Goal: Information Seeking & Learning: Compare options

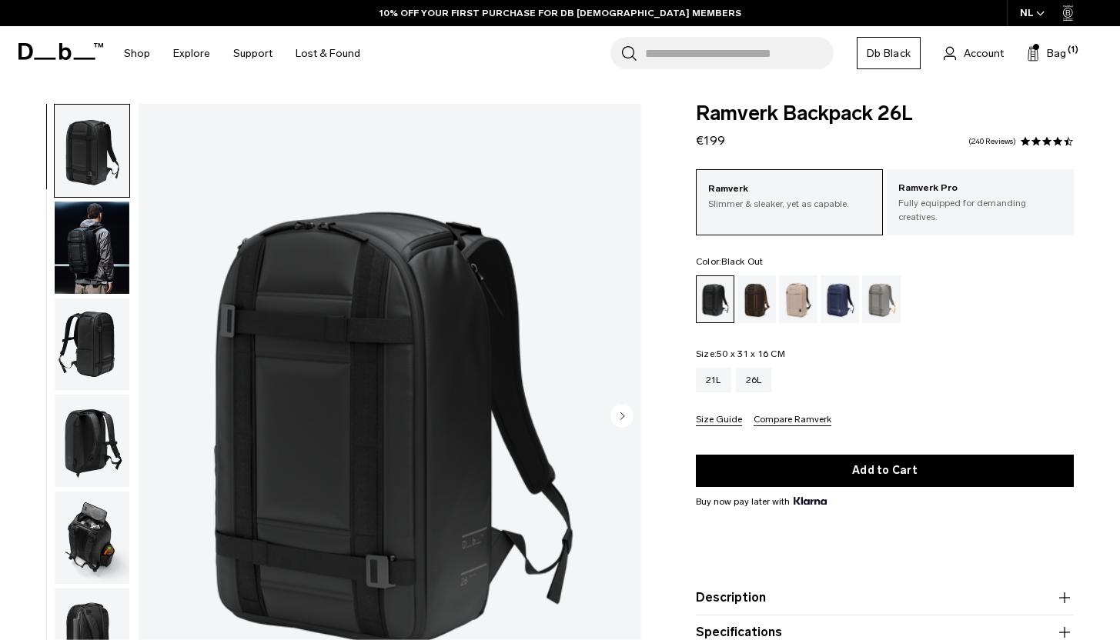
click at [105, 172] on img "button" at bounding box center [92, 151] width 75 height 92
click at [102, 268] on img "button" at bounding box center [92, 248] width 75 height 92
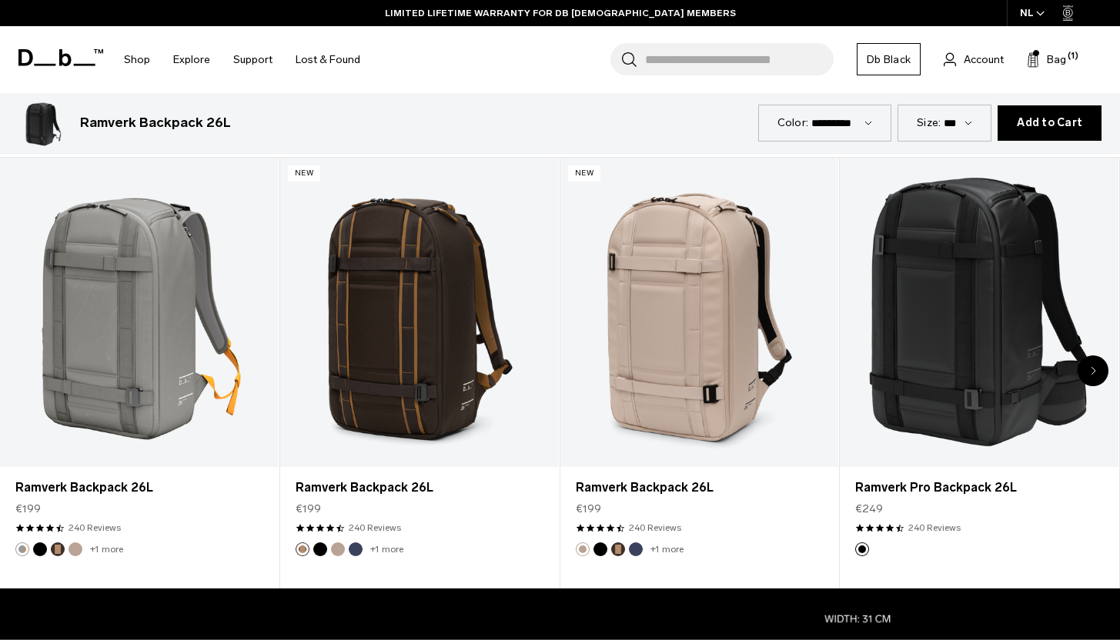
scroll to position [712, 0]
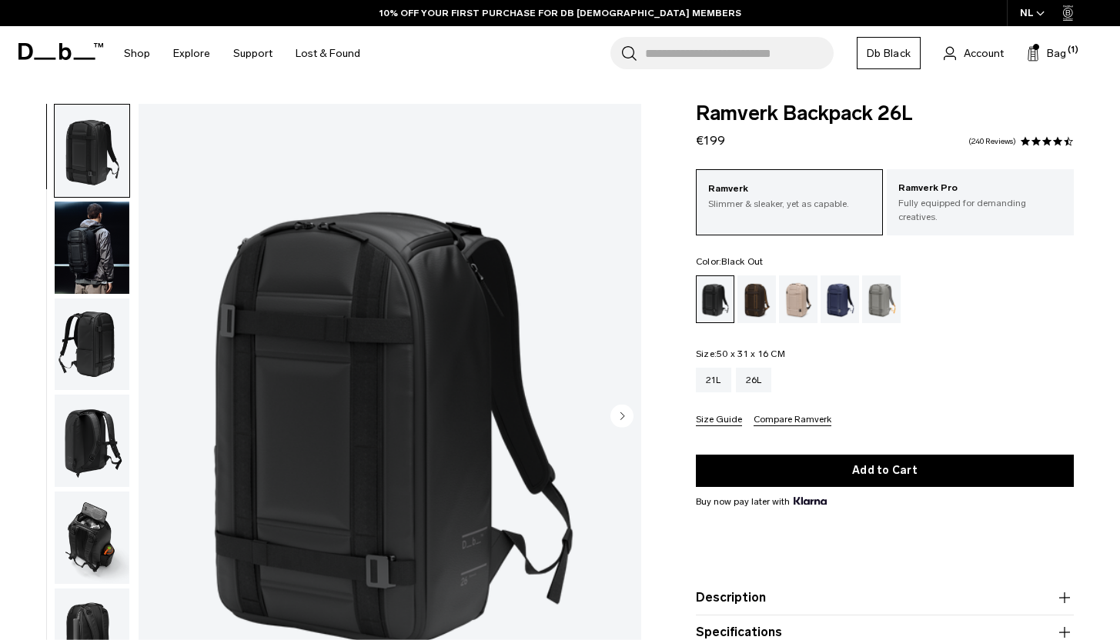
click at [87, 252] on img "button" at bounding box center [92, 248] width 75 height 92
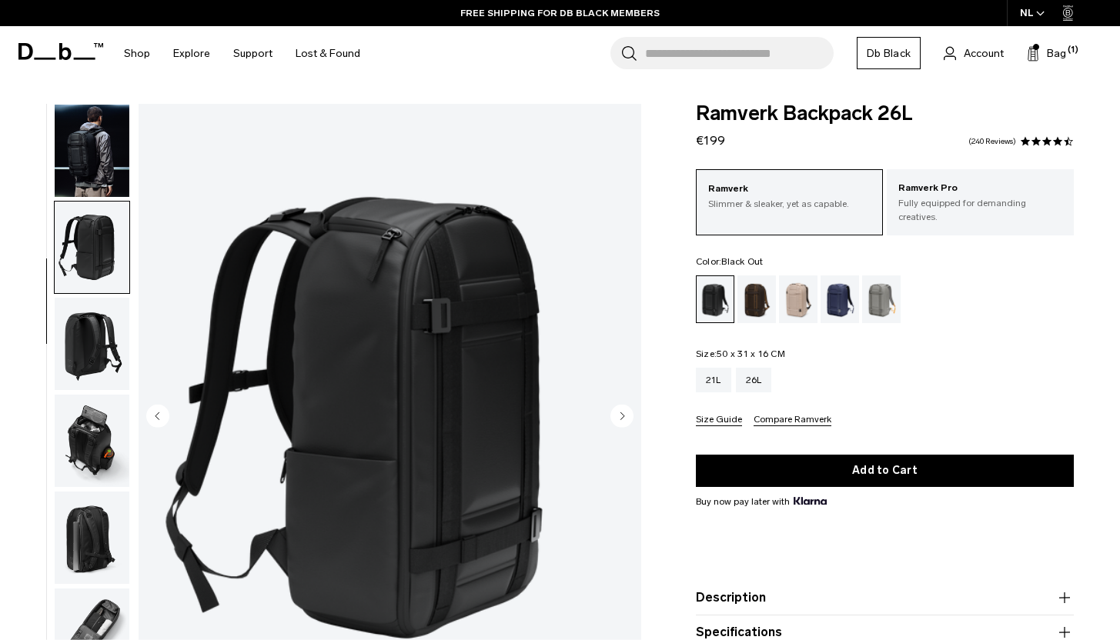
scroll to position [143, 0]
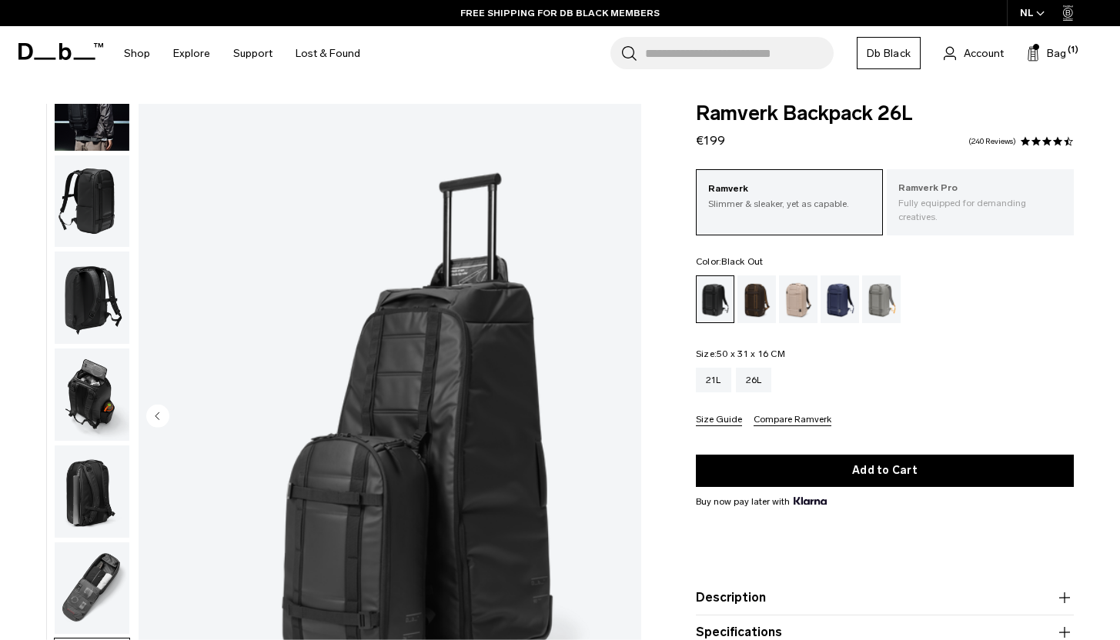
click at [953, 205] on p "Fully equipped for demanding creatives." at bounding box center [980, 210] width 164 height 28
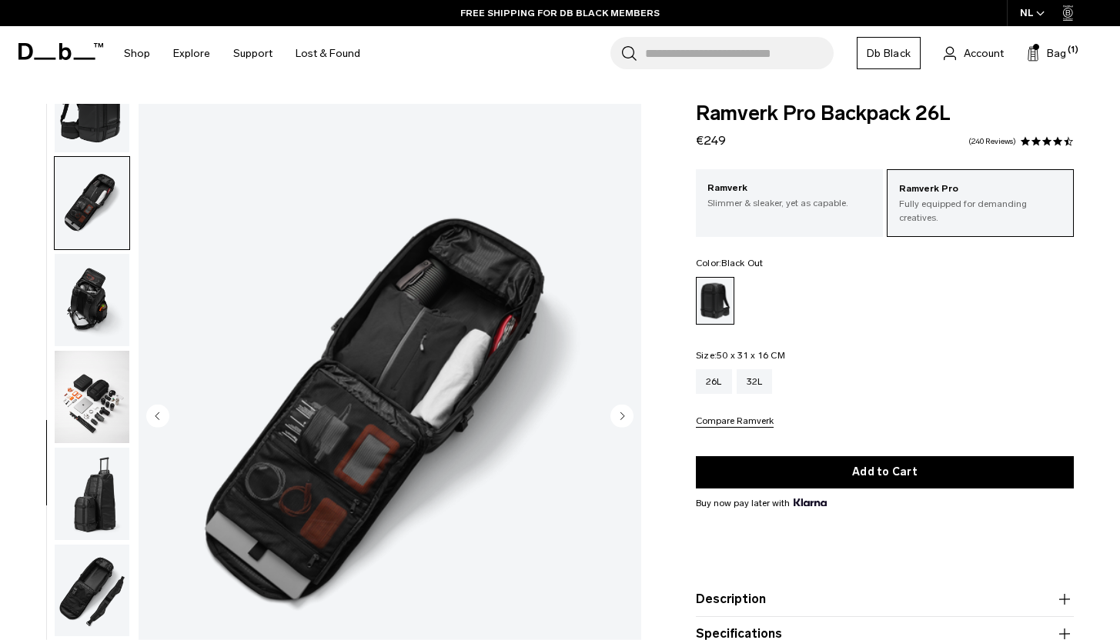
scroll to position [627, 0]
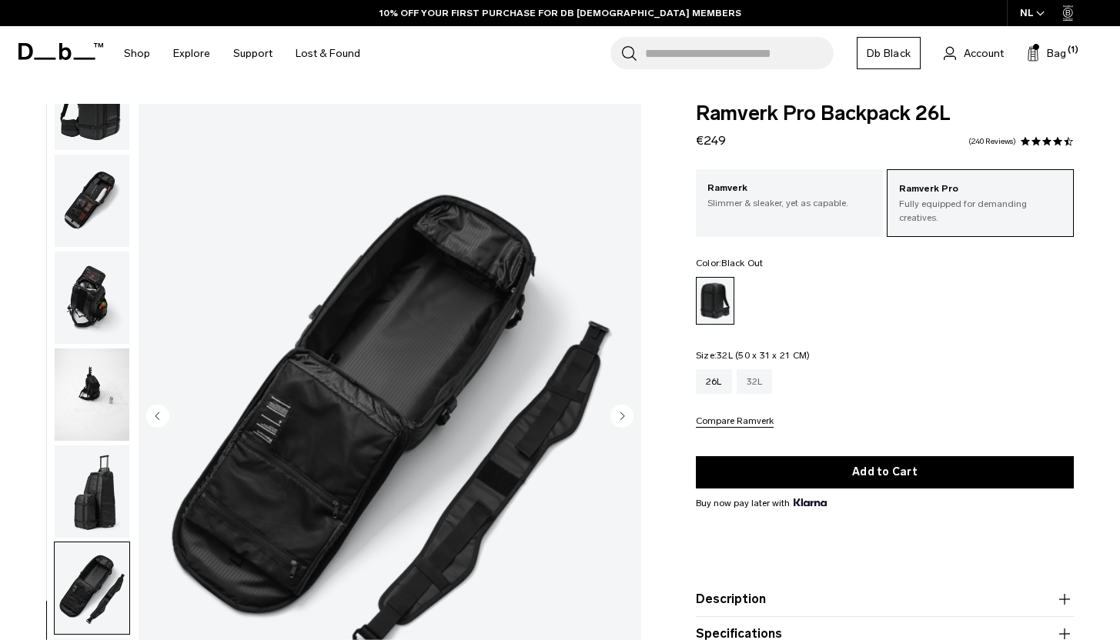
click at [766, 369] on div "32L" at bounding box center [754, 381] width 36 height 25
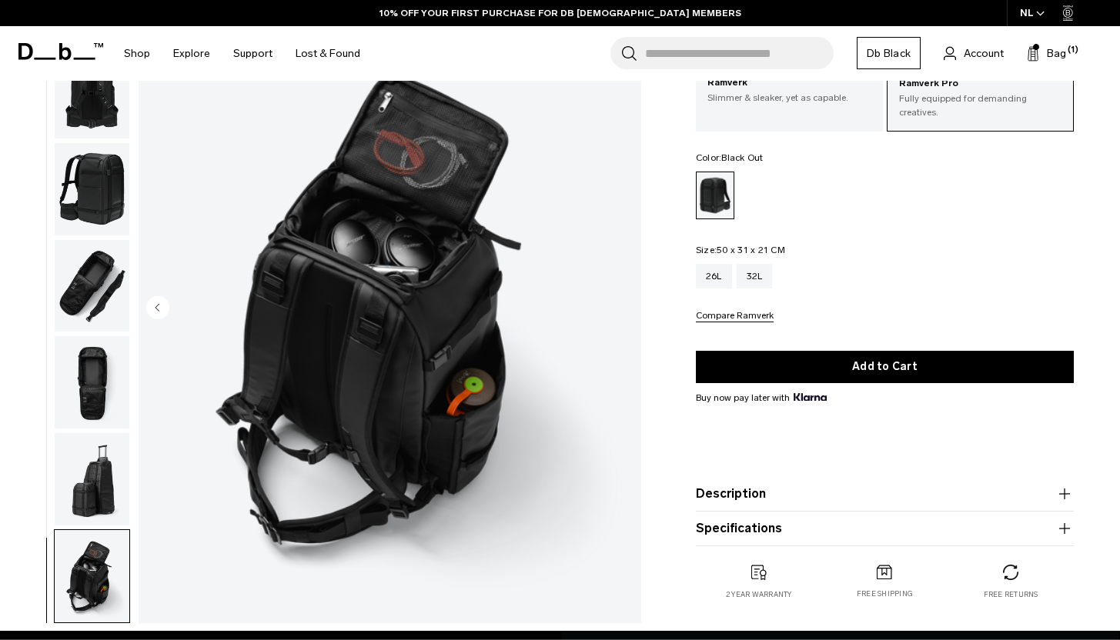
scroll to position [103, 0]
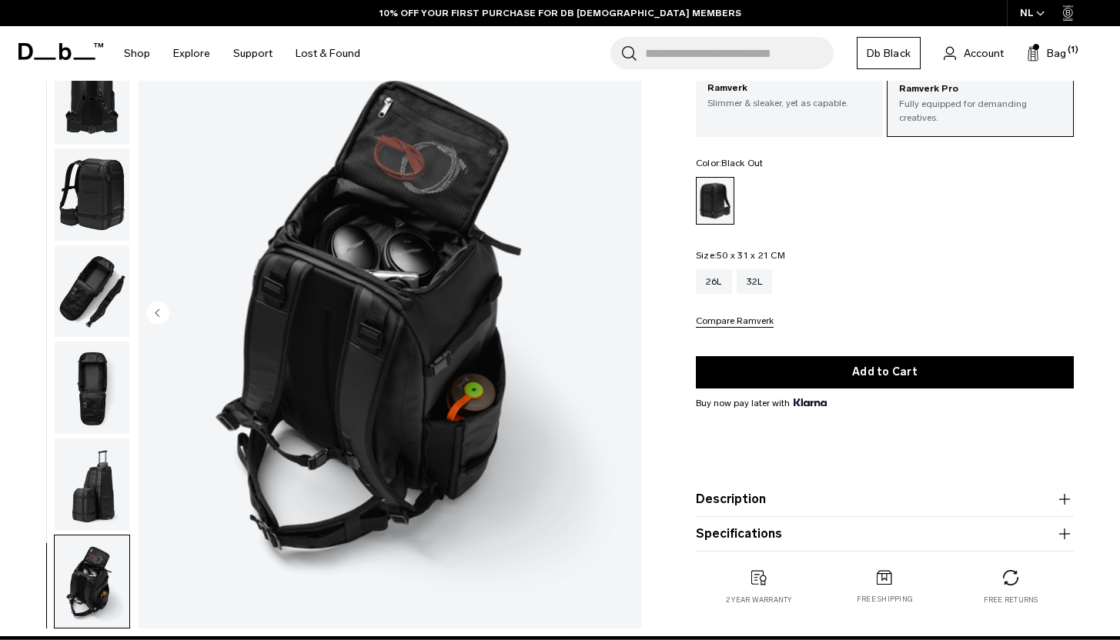
click at [102, 316] on img "button" at bounding box center [92, 291] width 75 height 92
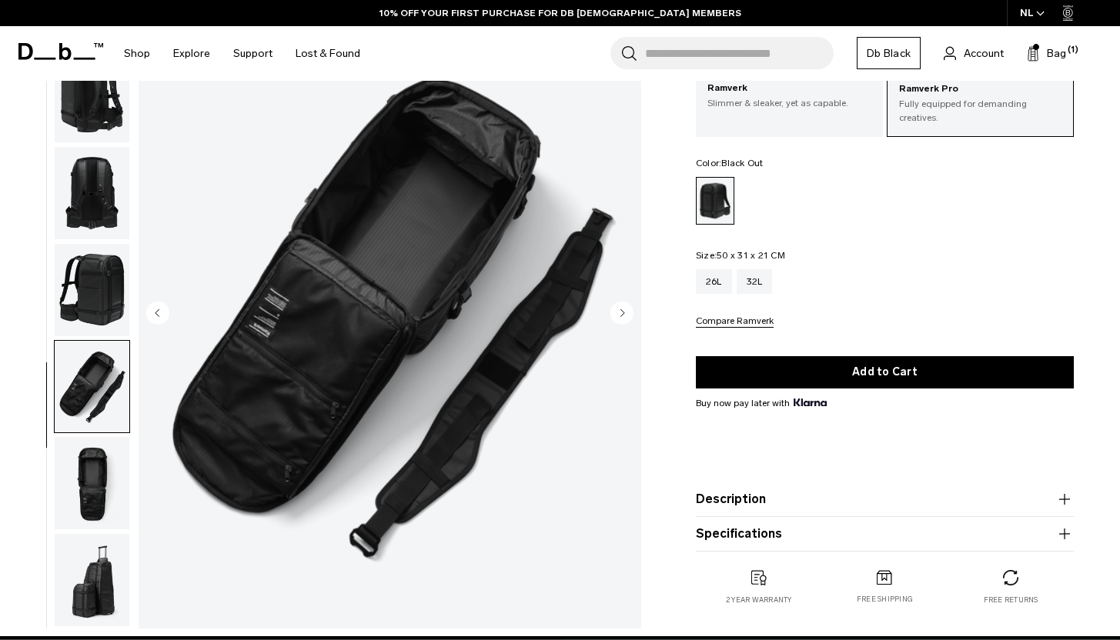
scroll to position [0, 0]
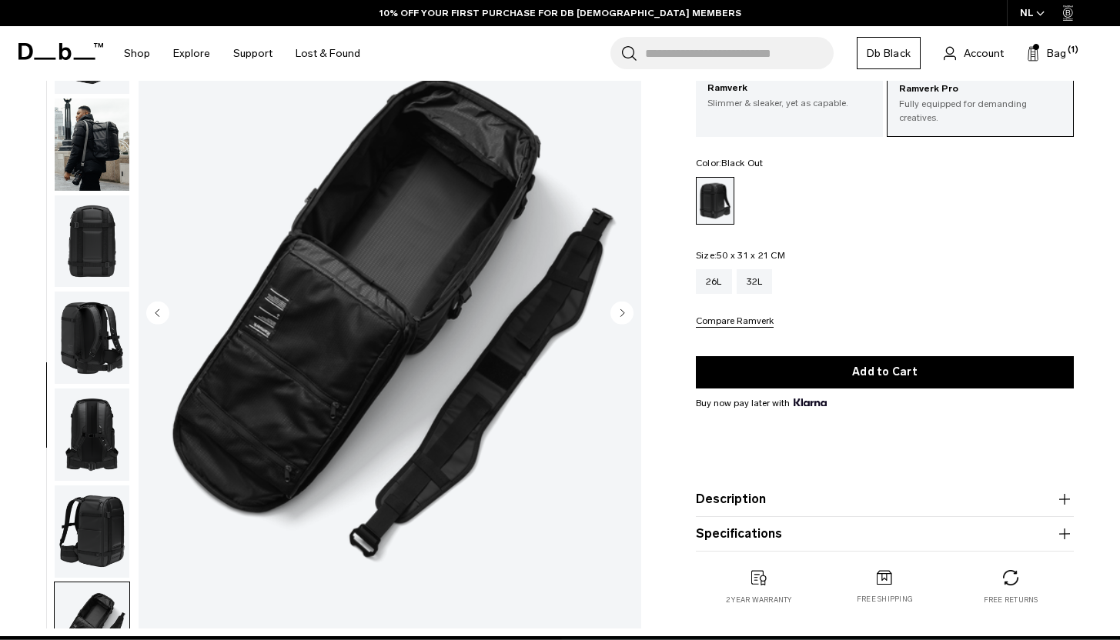
click at [105, 156] on img "button" at bounding box center [92, 144] width 75 height 92
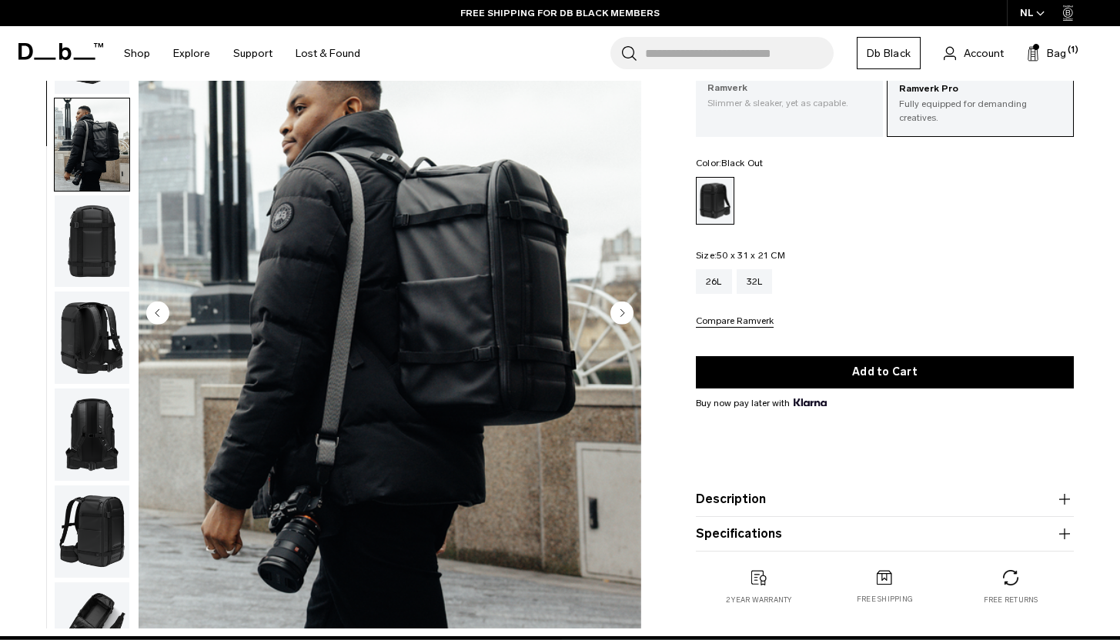
click at [749, 110] on p "Slimmer & sleaker, yet as capable." at bounding box center [789, 103] width 164 height 14
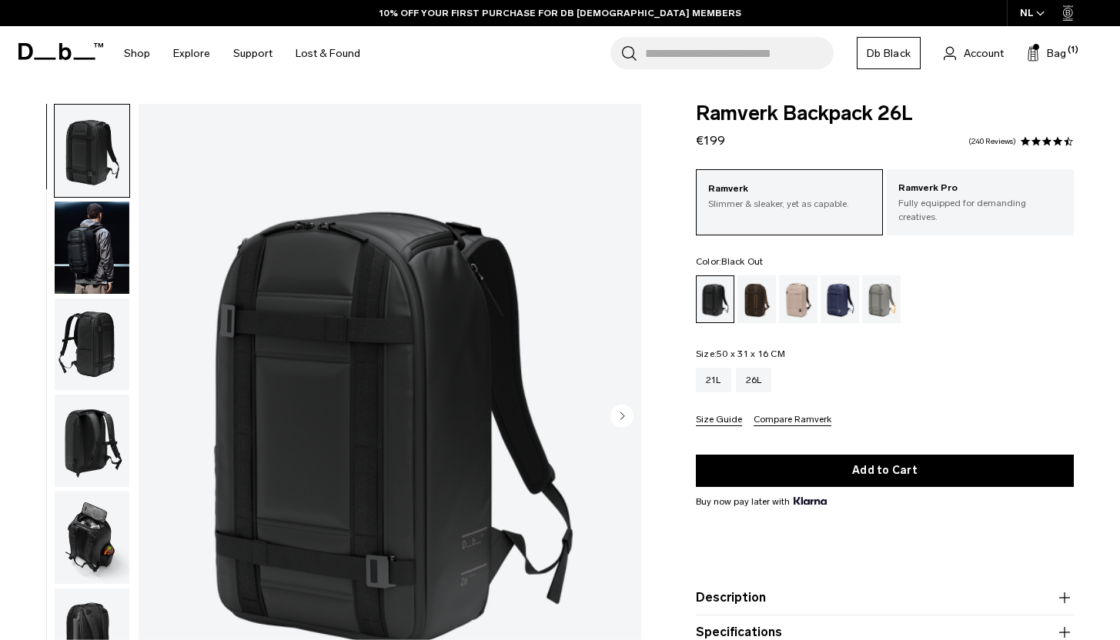
click at [85, 263] on img "button" at bounding box center [92, 248] width 75 height 92
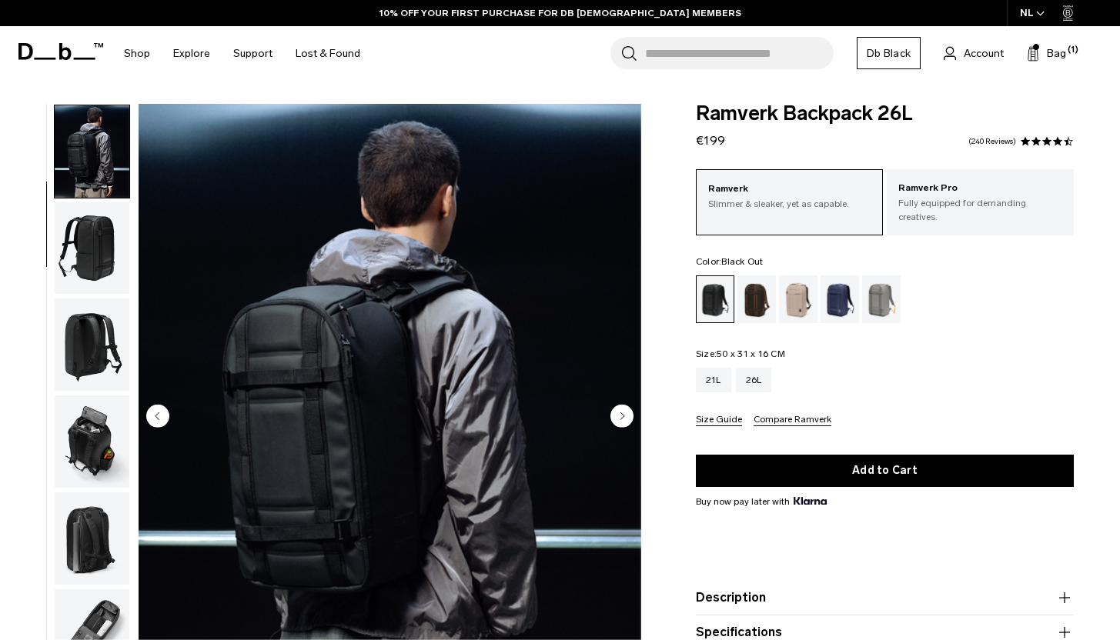
scroll to position [97, 0]
click at [85, 253] on img "button" at bounding box center [92, 248] width 75 height 92
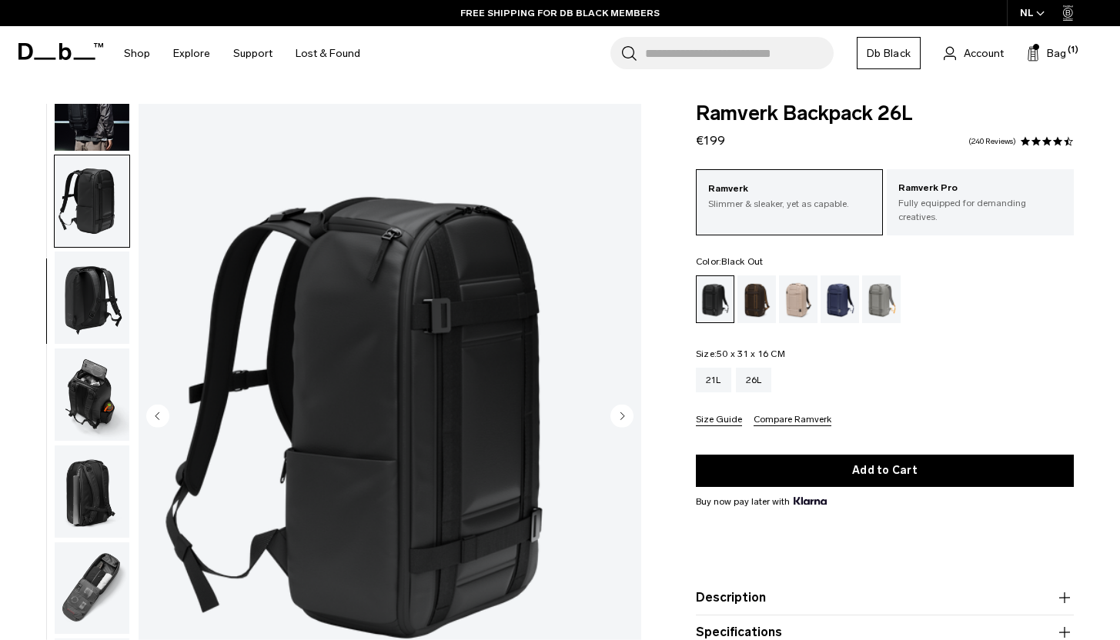
scroll to position [0, 0]
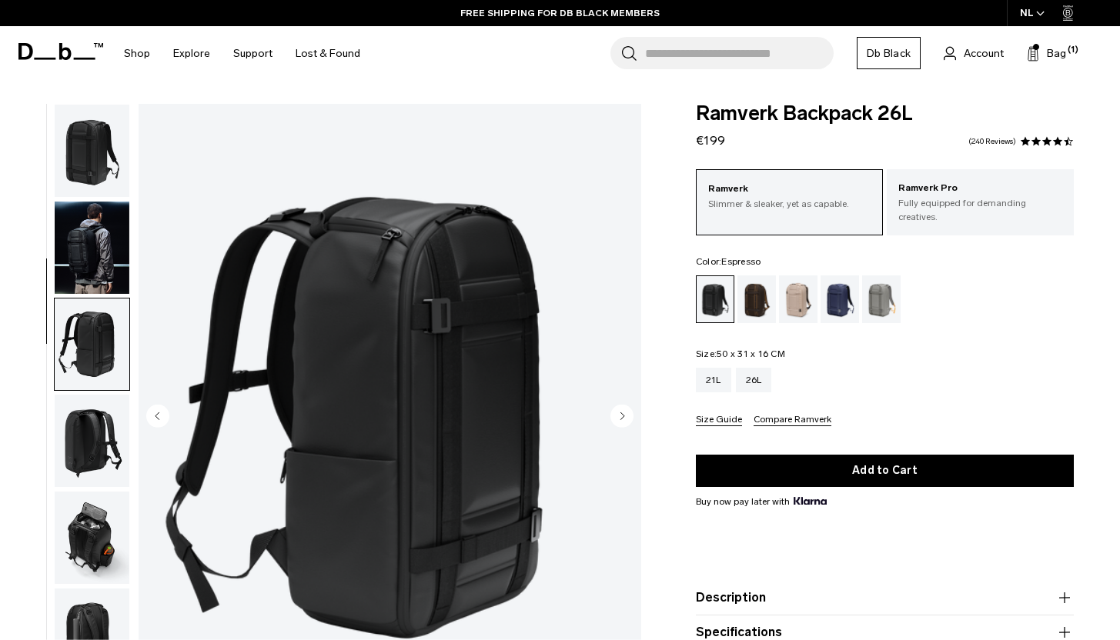
click at [756, 288] on div "Espresso" at bounding box center [756, 299] width 39 height 48
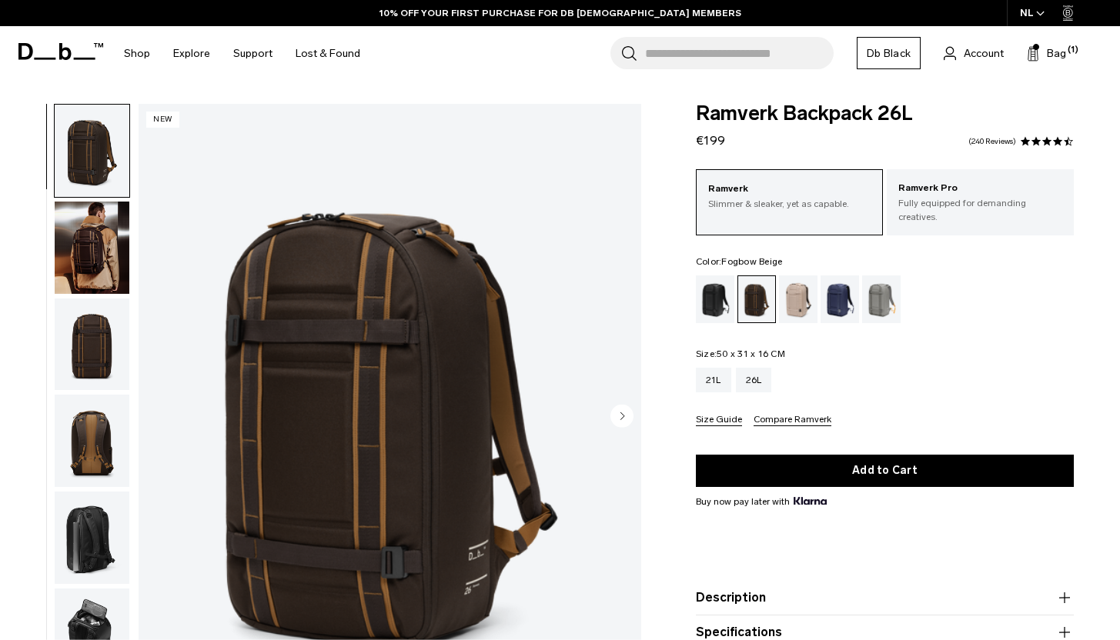
click at [802, 290] on div "Fogbow Beige" at bounding box center [798, 299] width 39 height 48
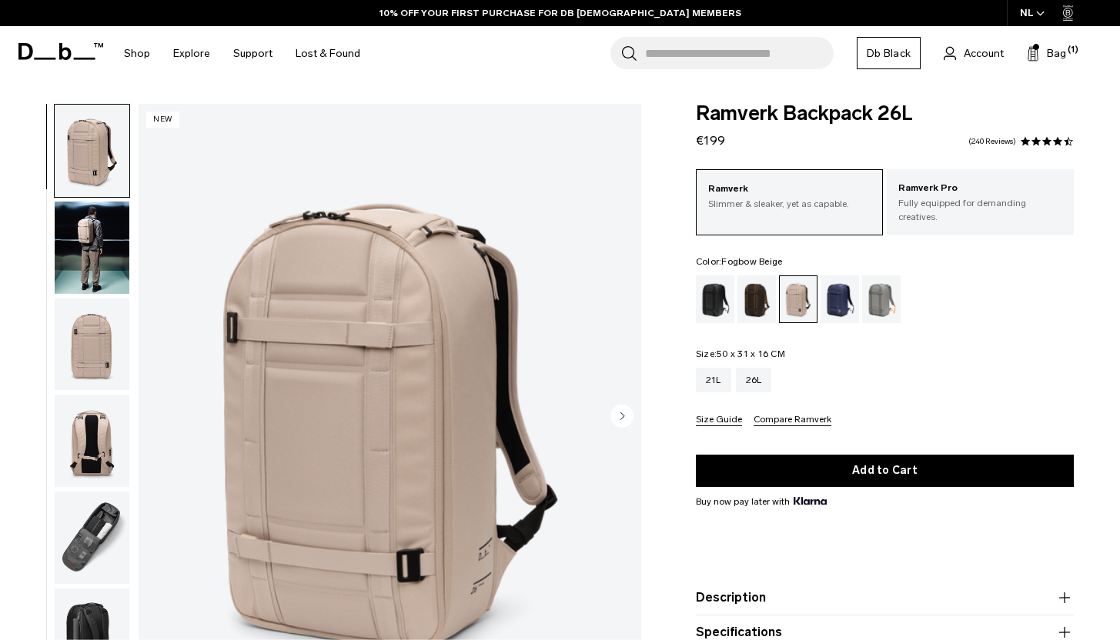
click at [89, 249] on img "button" at bounding box center [92, 248] width 75 height 92
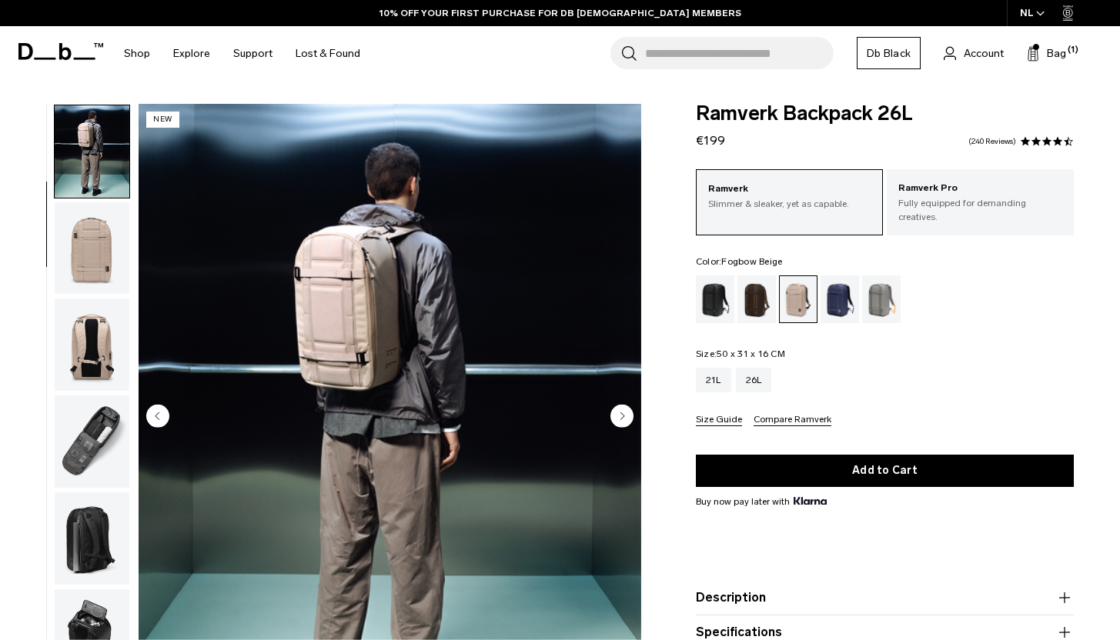
scroll to position [97, 0]
click at [885, 296] on div "Sand Grey" at bounding box center [881, 299] width 39 height 48
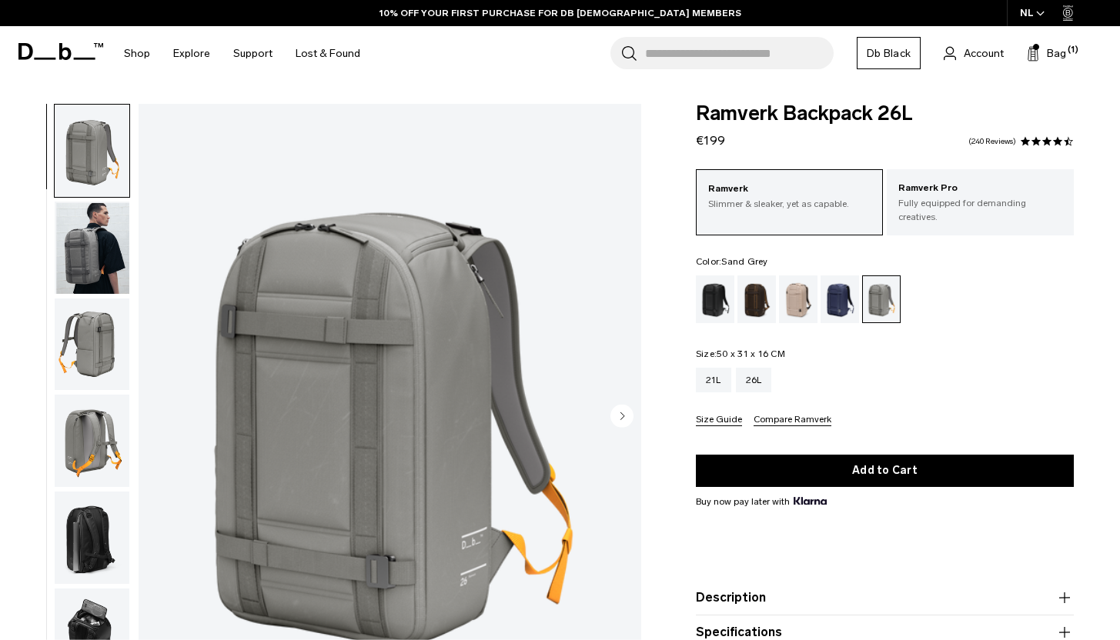
click at [75, 249] on img "button" at bounding box center [92, 248] width 75 height 92
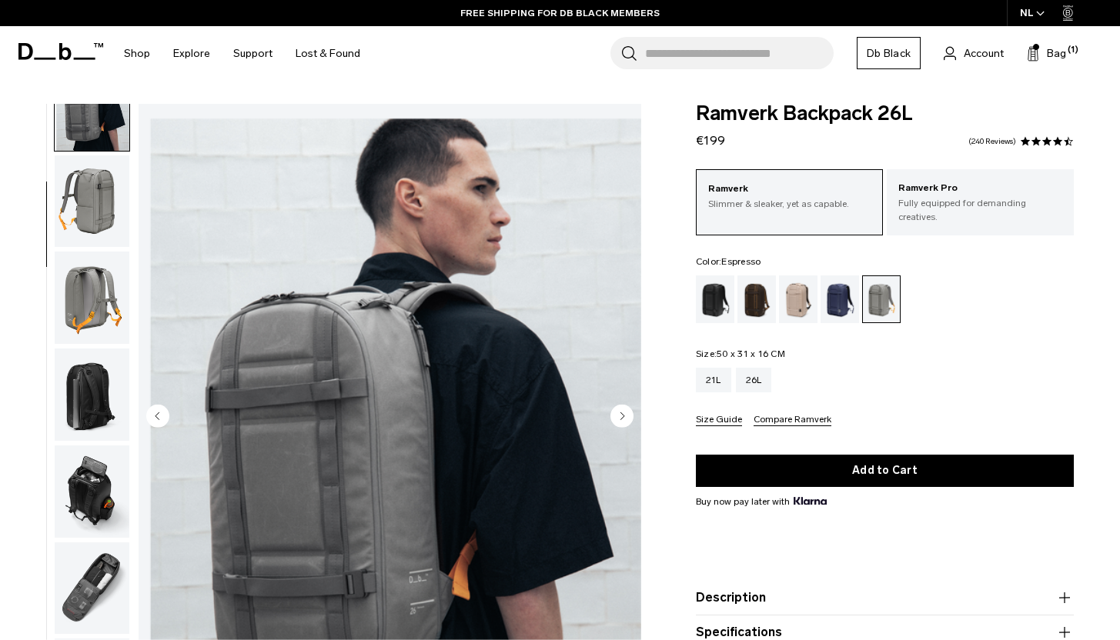
click at [761, 285] on div "Espresso" at bounding box center [756, 299] width 39 height 48
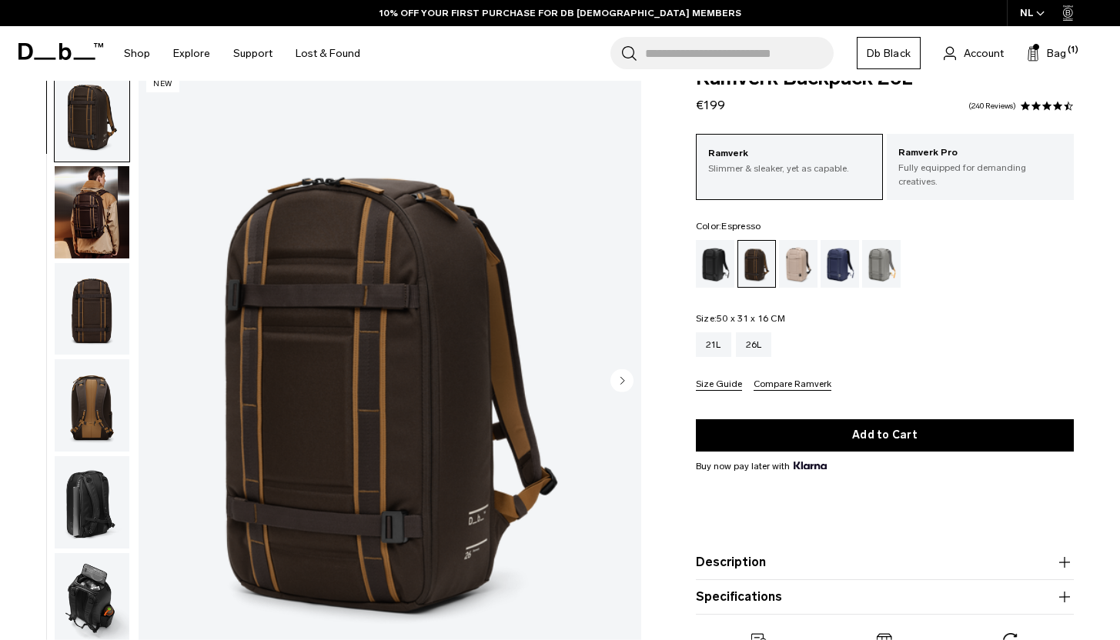
scroll to position [46, 0]
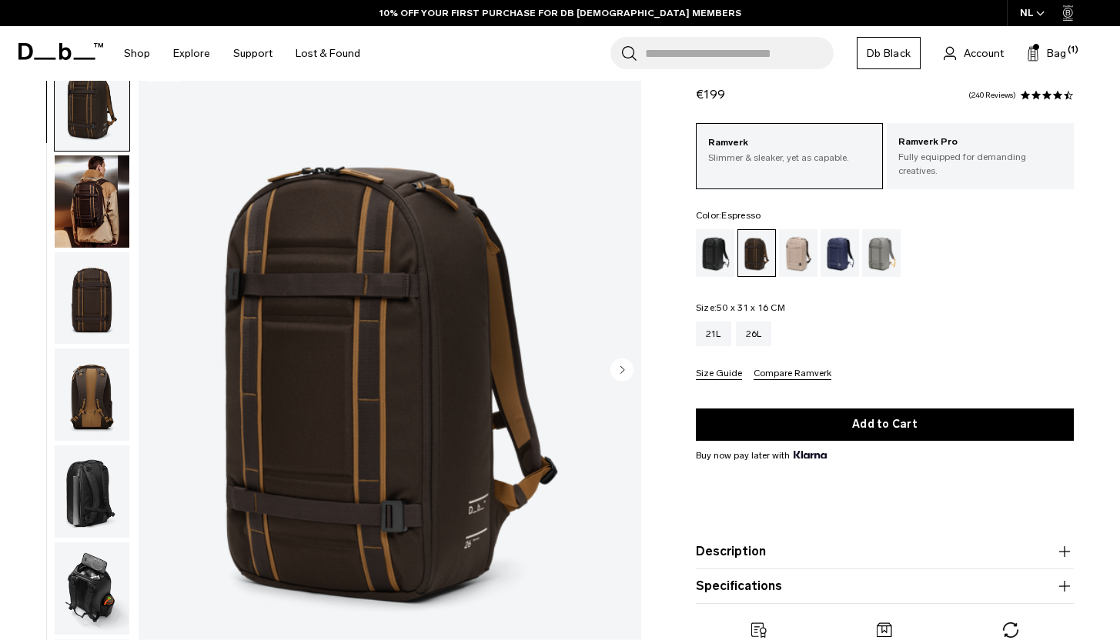
click at [81, 213] on img "button" at bounding box center [92, 201] width 75 height 92
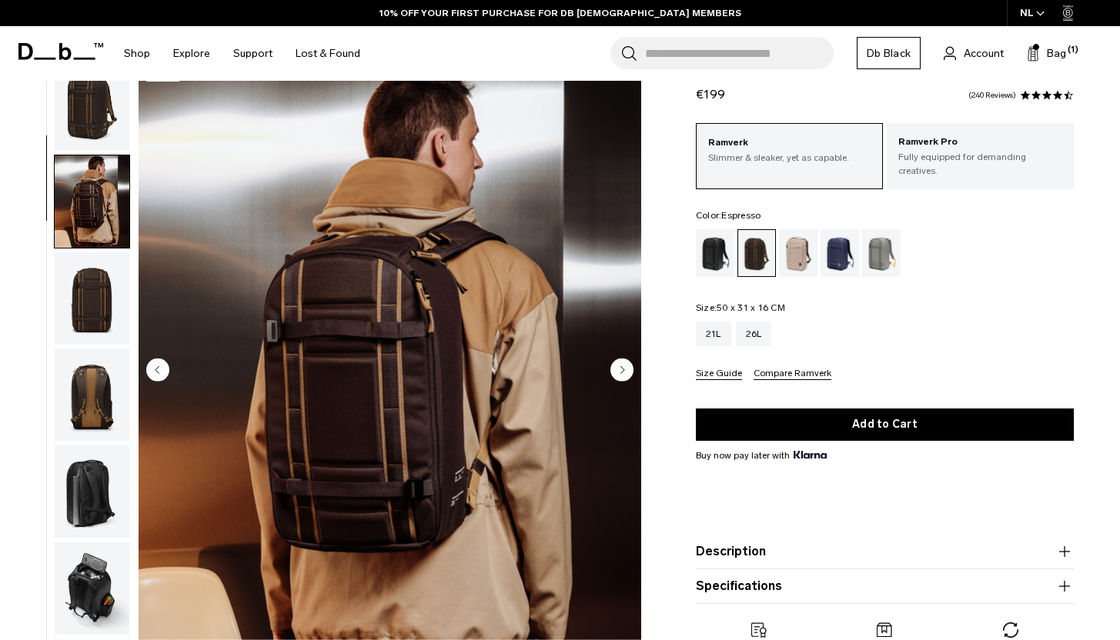
scroll to position [97, 0]
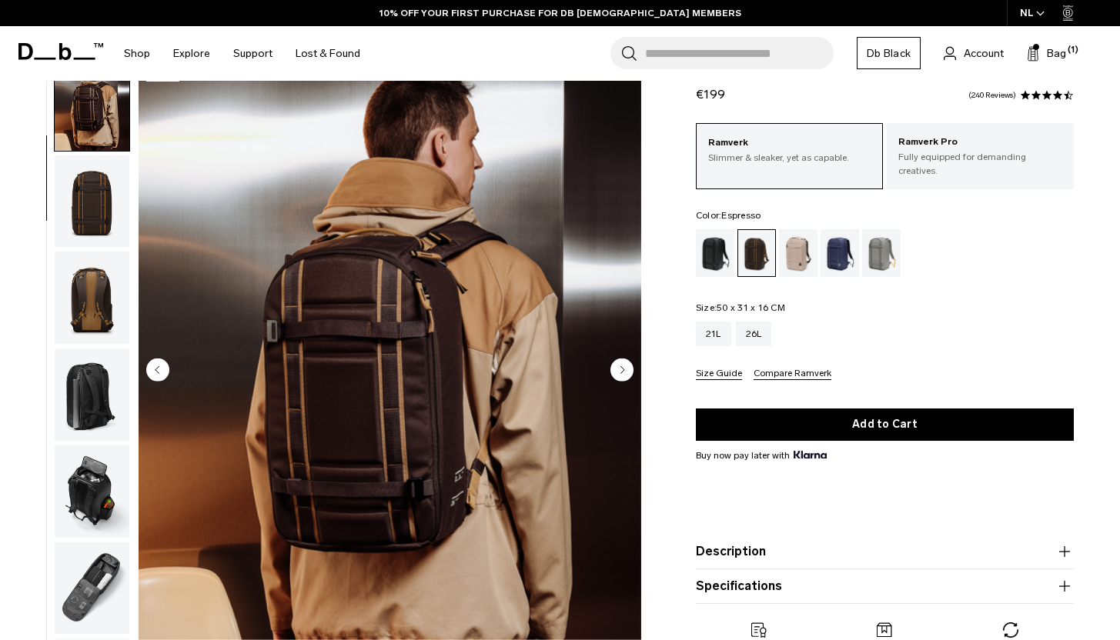
click at [85, 239] on img "button" at bounding box center [92, 201] width 75 height 92
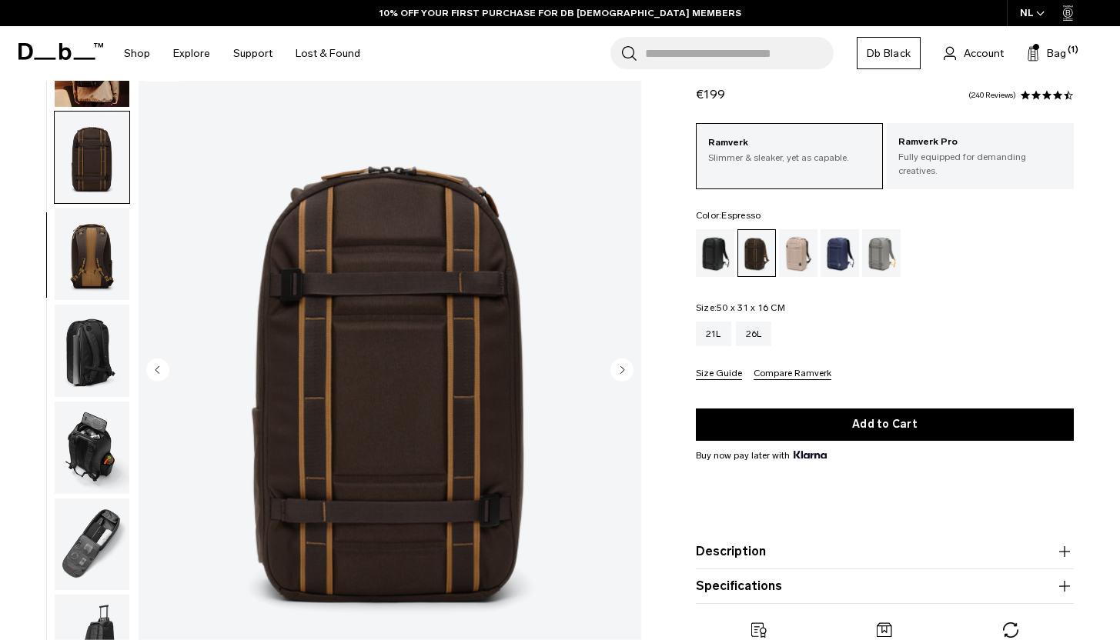
scroll to position [143, 0]
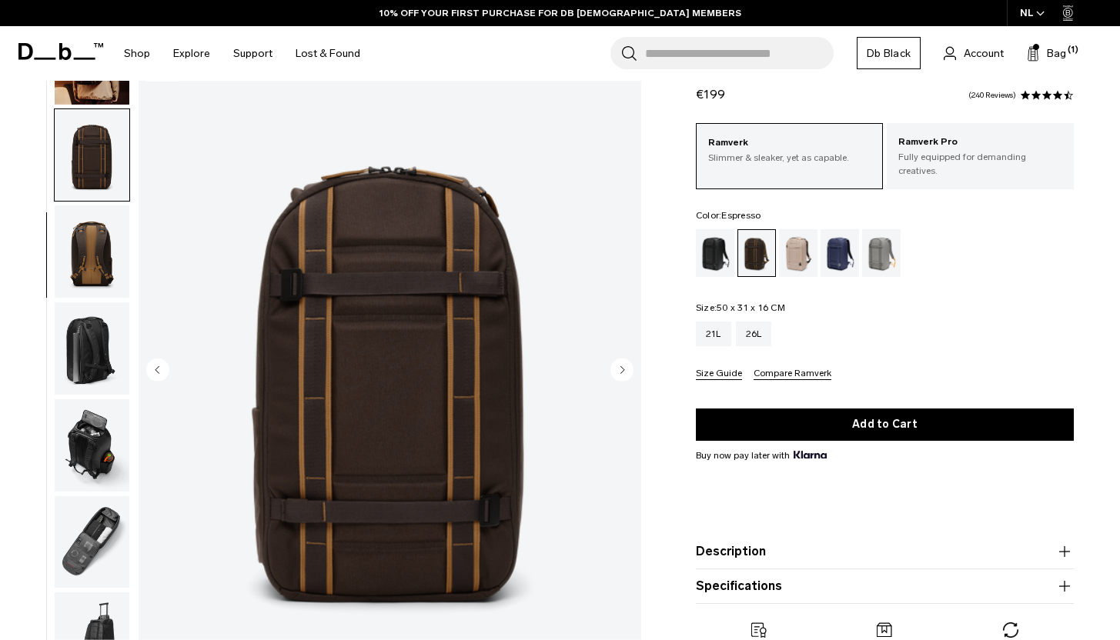
click at [85, 271] on img "button" at bounding box center [92, 251] width 75 height 92
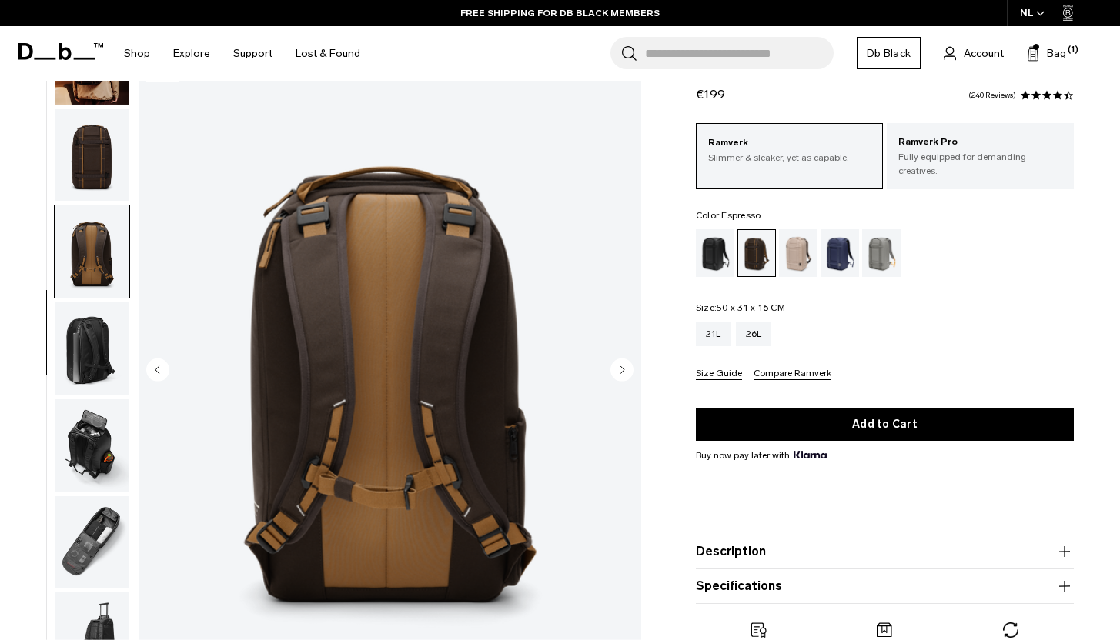
click at [85, 332] on img "button" at bounding box center [92, 348] width 75 height 92
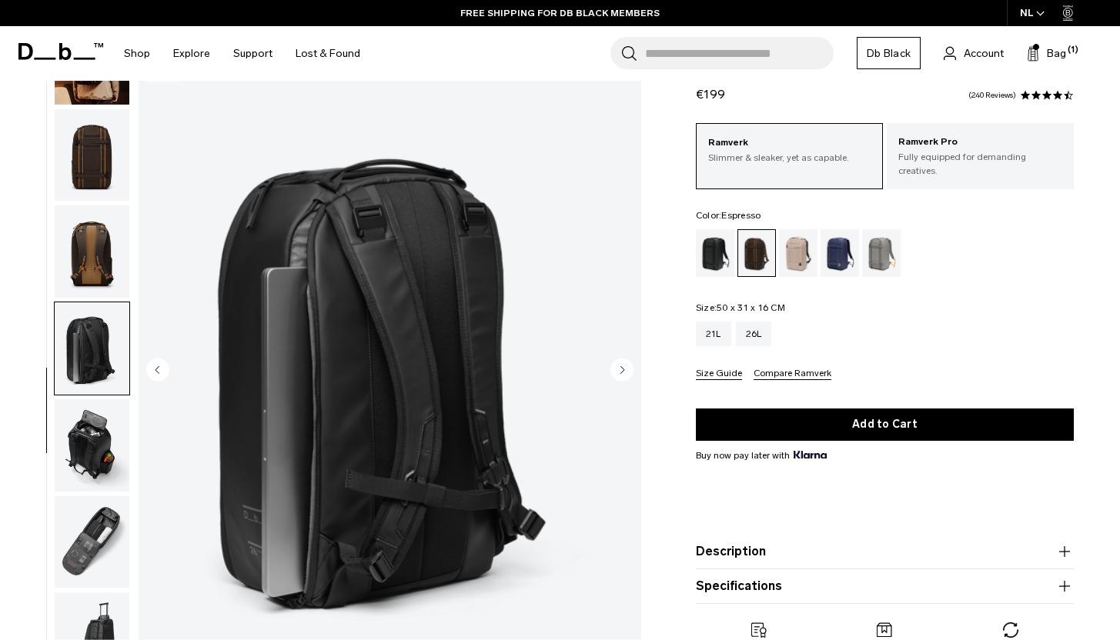
click at [88, 384] on img "button" at bounding box center [92, 348] width 75 height 92
click at [88, 429] on img "button" at bounding box center [92, 445] width 75 height 92
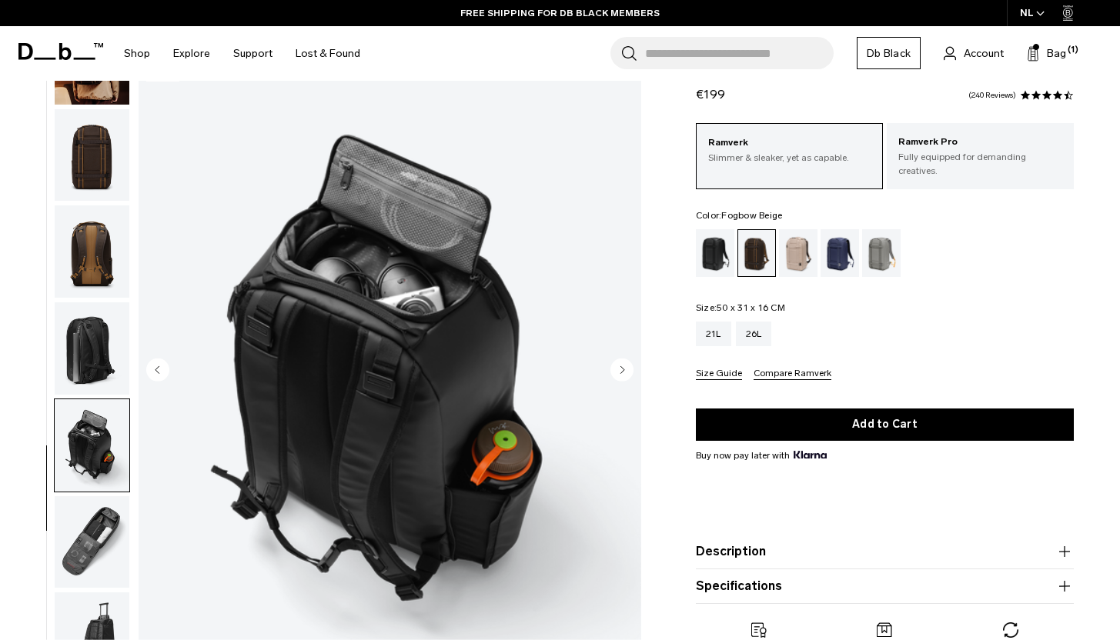
click at [801, 251] on div "Fogbow Beige" at bounding box center [798, 253] width 39 height 48
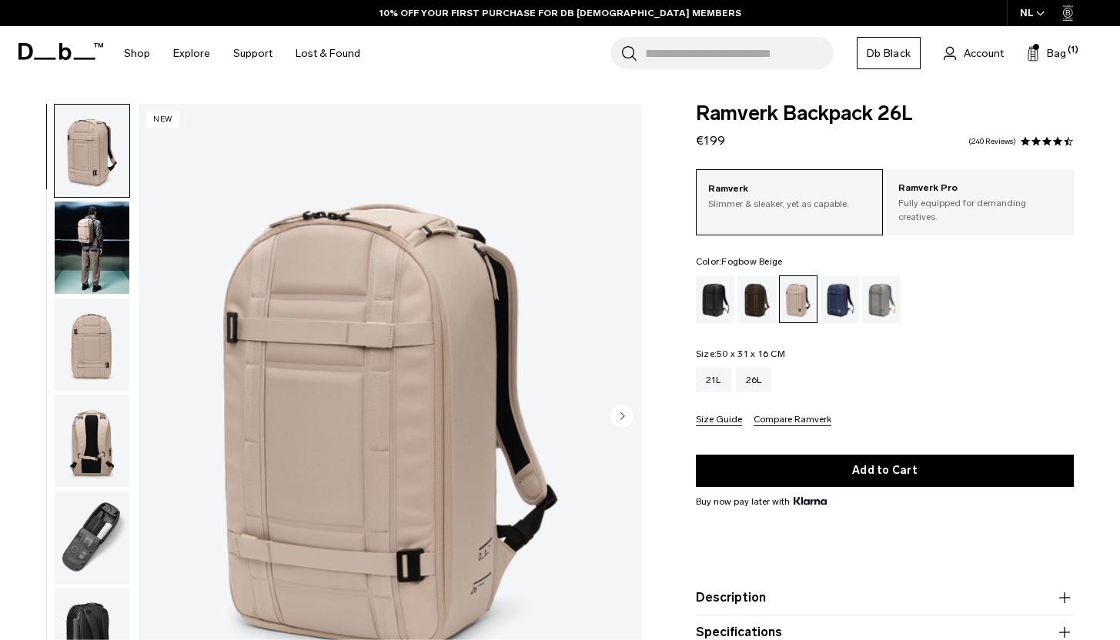
click at [106, 336] on img "button" at bounding box center [92, 345] width 75 height 92
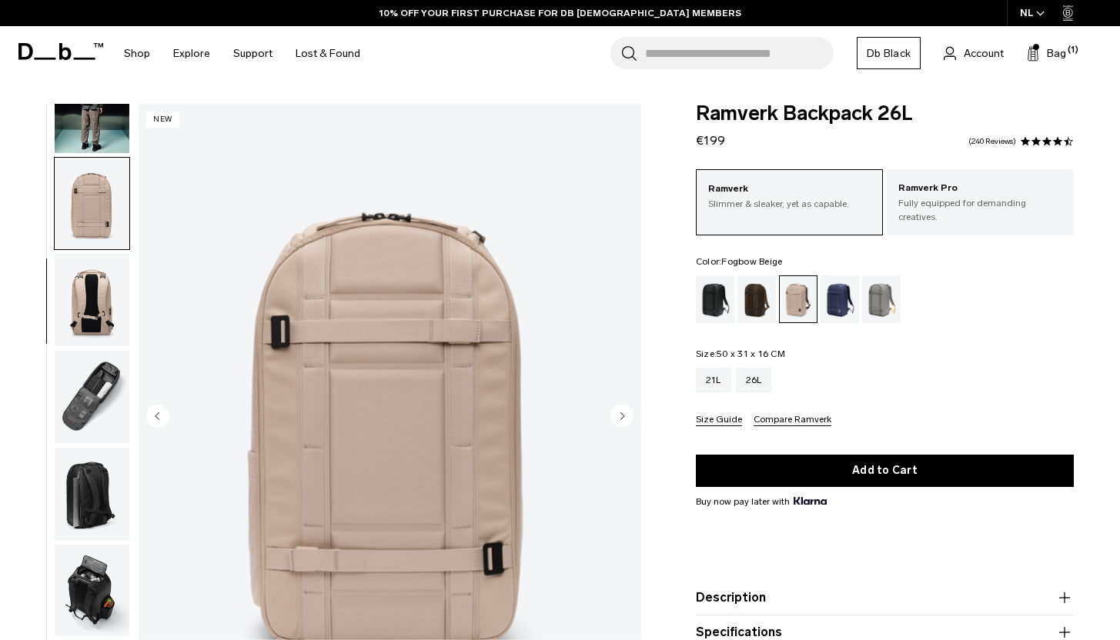
scroll to position [143, 0]
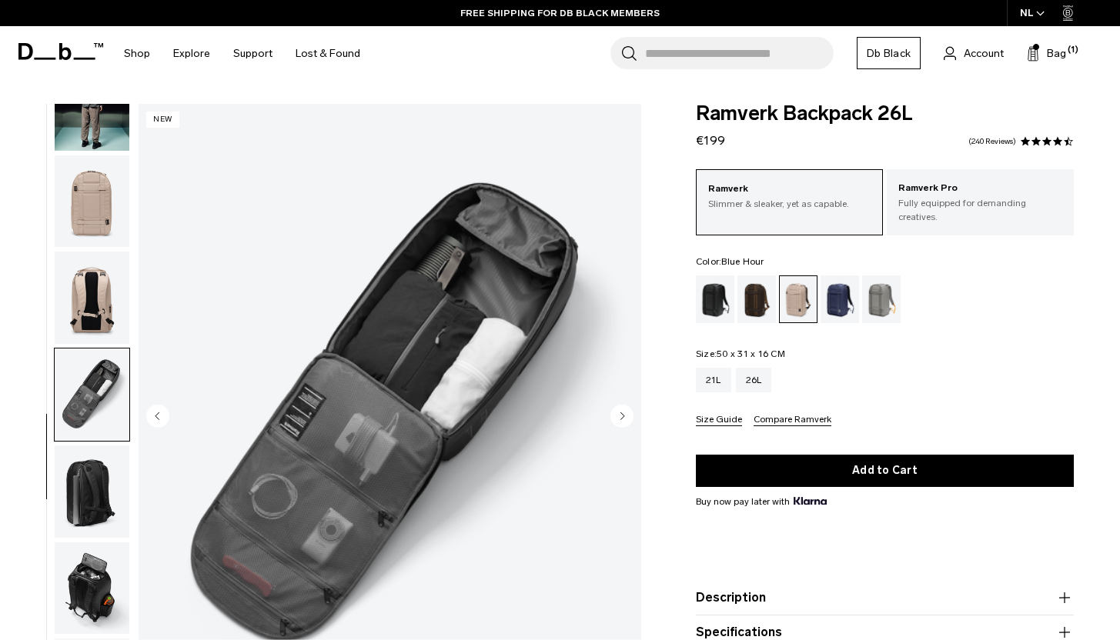
click at [831, 285] on div "Blue Hour" at bounding box center [839, 299] width 39 height 48
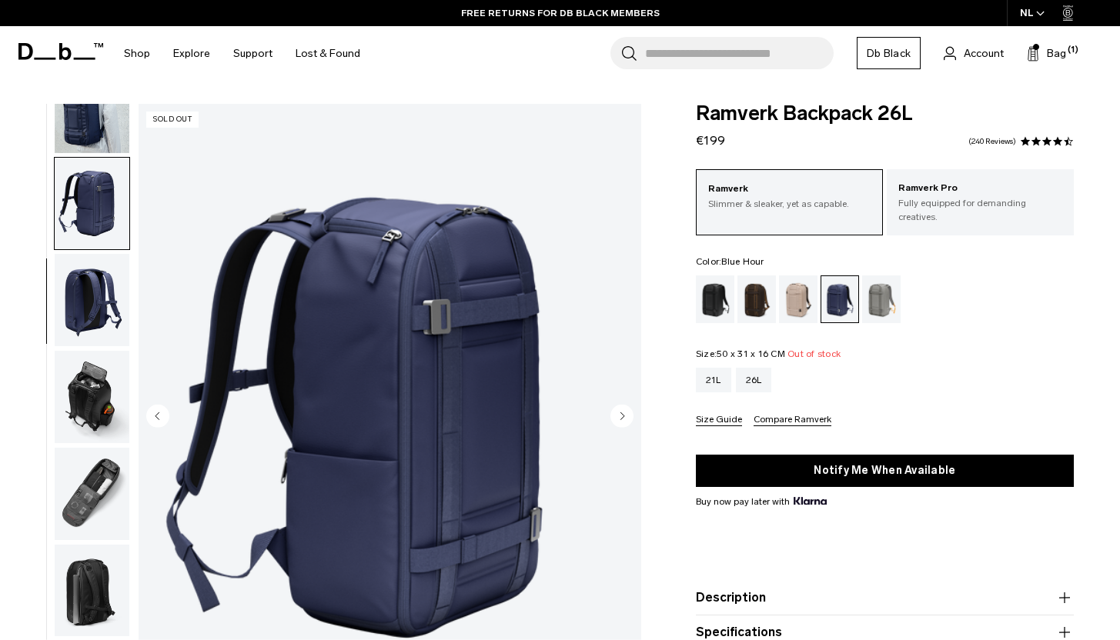
scroll to position [143, 0]
